Goal: Task Accomplishment & Management: Manage account settings

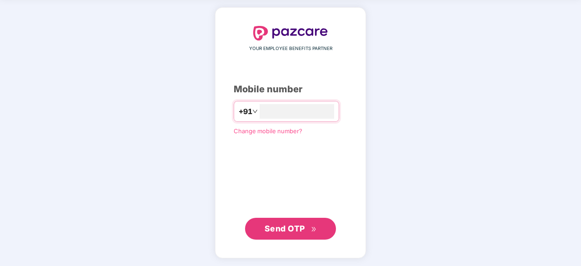
type input "**********"
click at [288, 220] on button "Send OTP" at bounding box center [290, 229] width 91 height 22
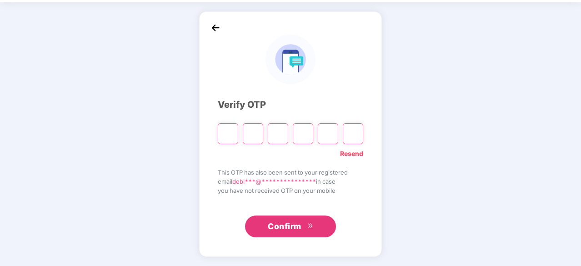
scroll to position [30, 0]
type input "*"
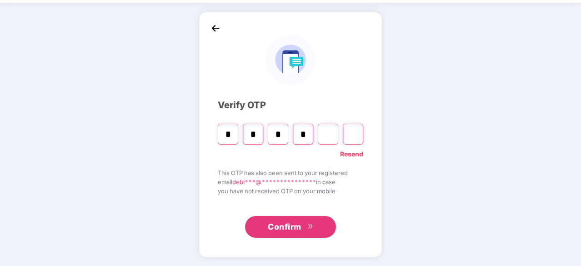
type input "*"
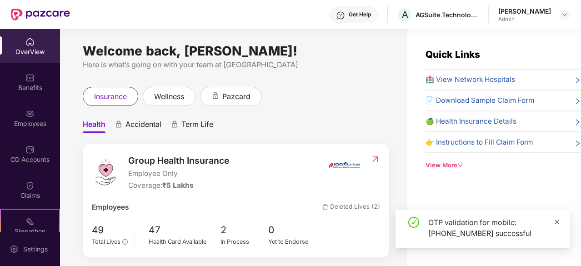
click at [555, 220] on icon "close" at bounding box center [557, 221] width 5 height 5
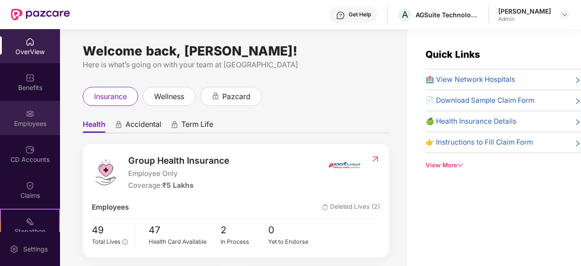
click at [31, 125] on div "Employees" at bounding box center [30, 123] width 60 height 9
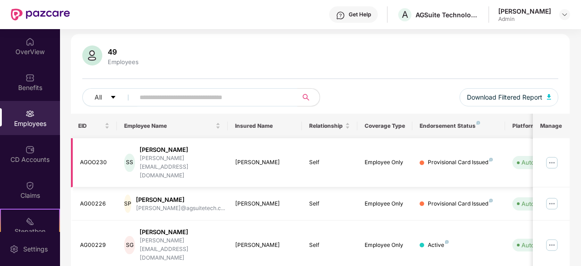
scroll to position [56, 0]
click at [553, 156] on img at bounding box center [552, 162] width 15 height 15
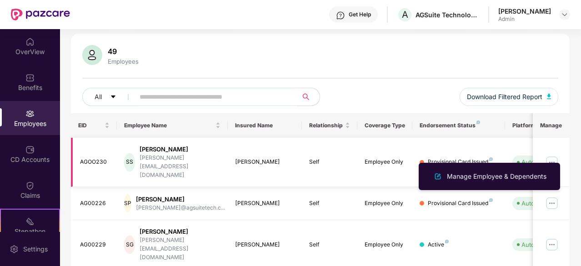
click at [553, 156] on img at bounding box center [552, 162] width 15 height 15
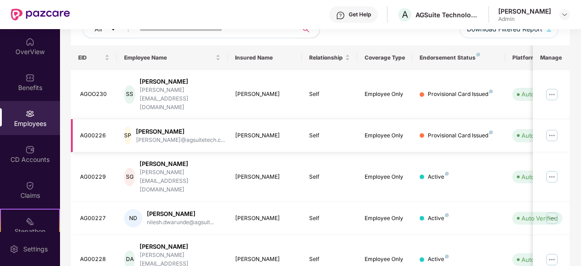
scroll to position [0, 0]
